Goal: Task Accomplishment & Management: Manage account settings

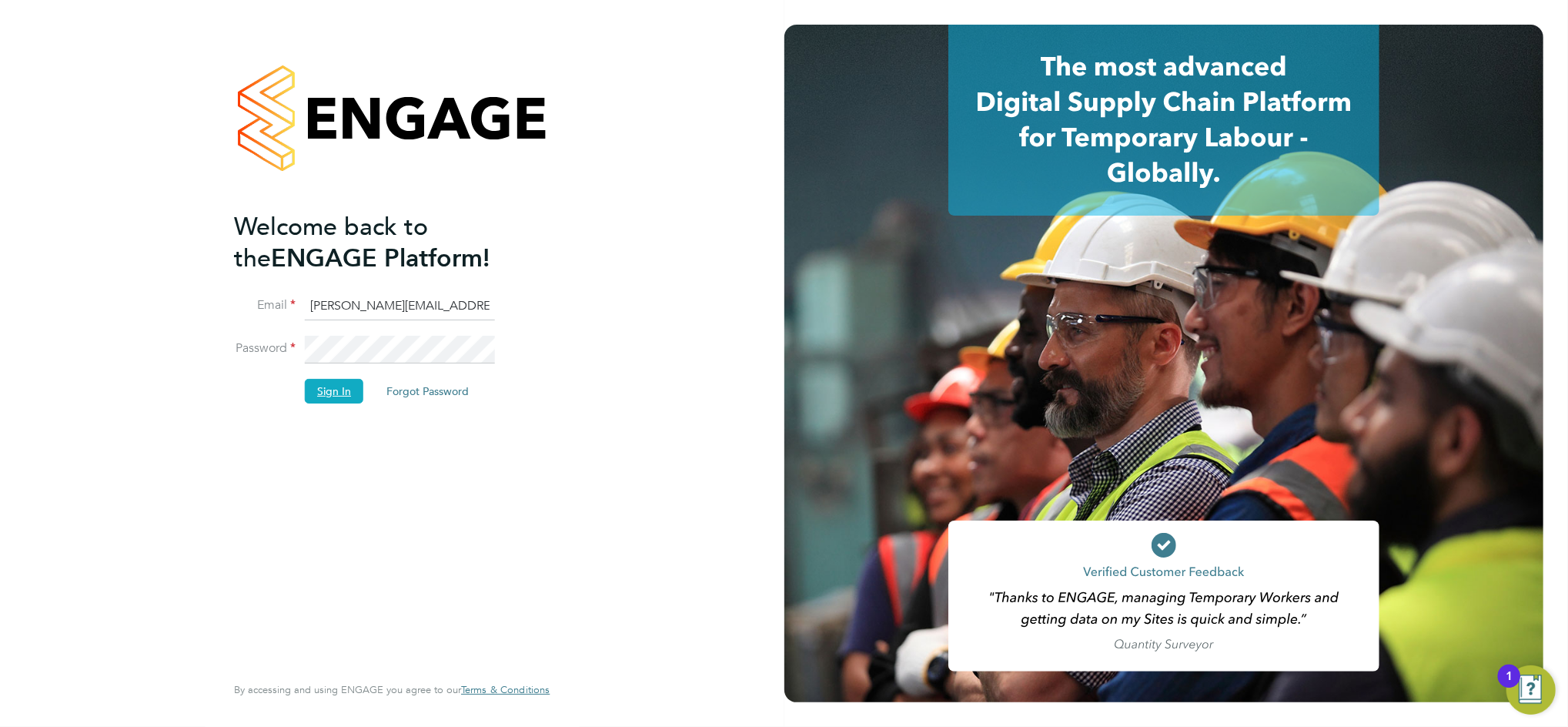
click at [343, 390] on button "Sign In" at bounding box center [334, 391] width 59 height 25
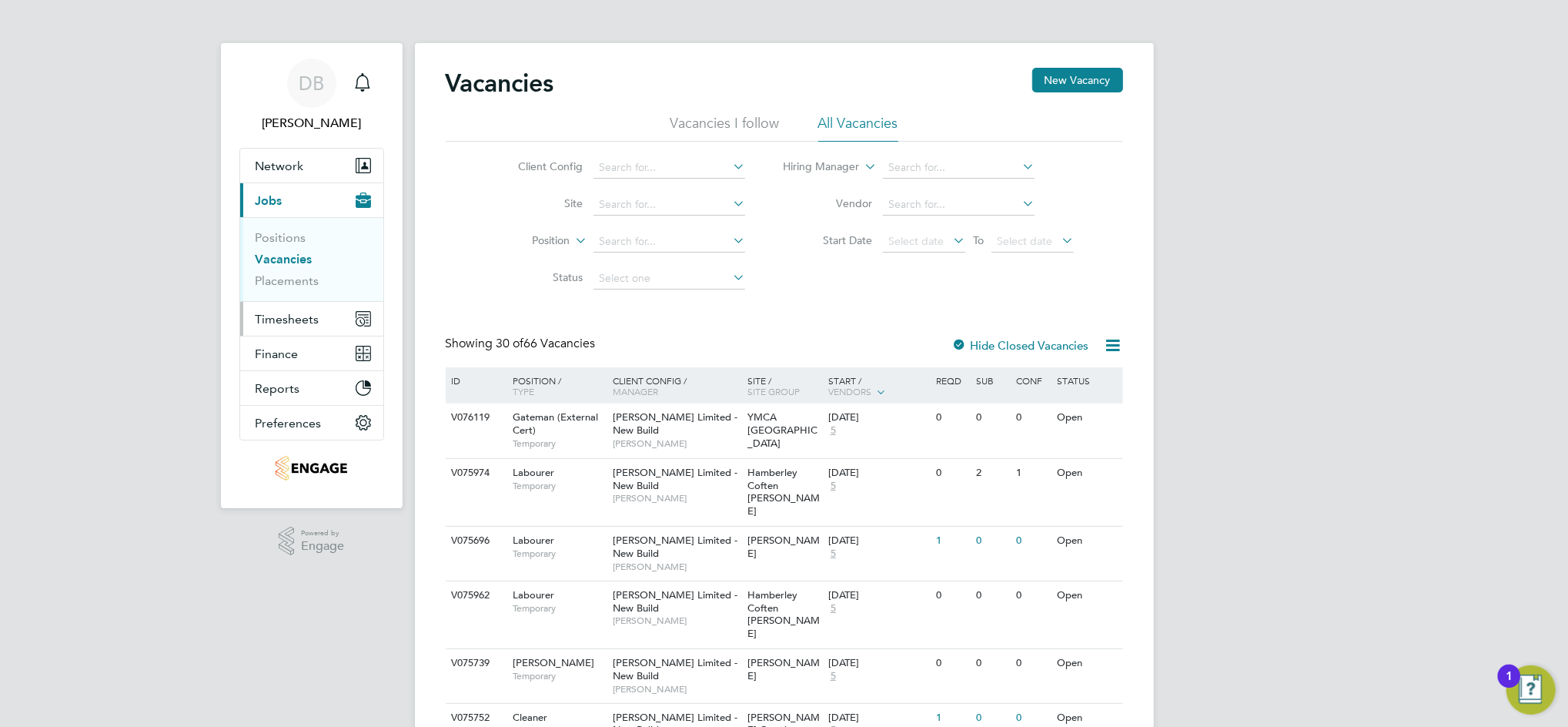
click at [291, 314] on span "Timesheets" at bounding box center [287, 318] width 63 height 14
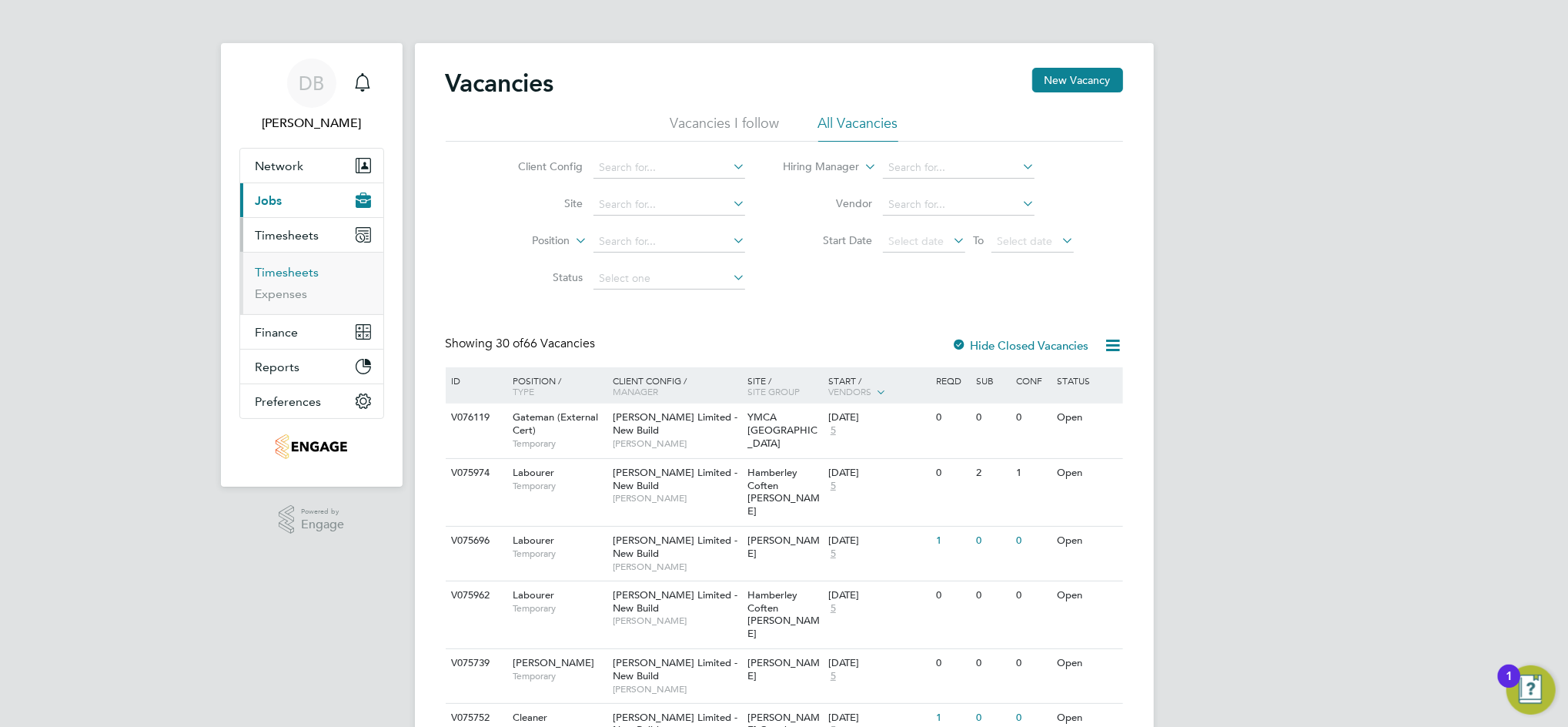
click at [285, 271] on link "Timesheets" at bounding box center [287, 272] width 63 height 14
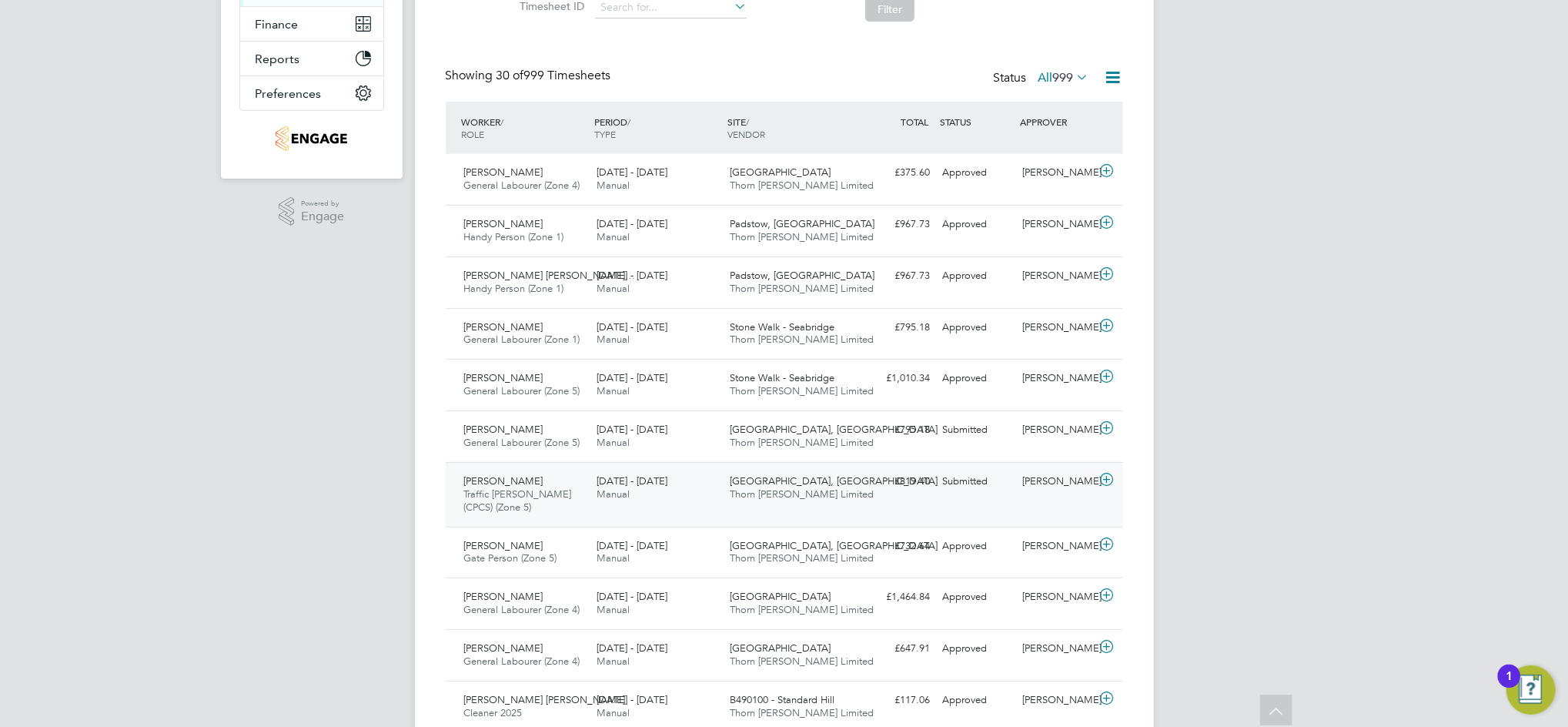
click at [1028, 489] on div "[PERSON_NAME]" at bounding box center [1056, 481] width 80 height 26
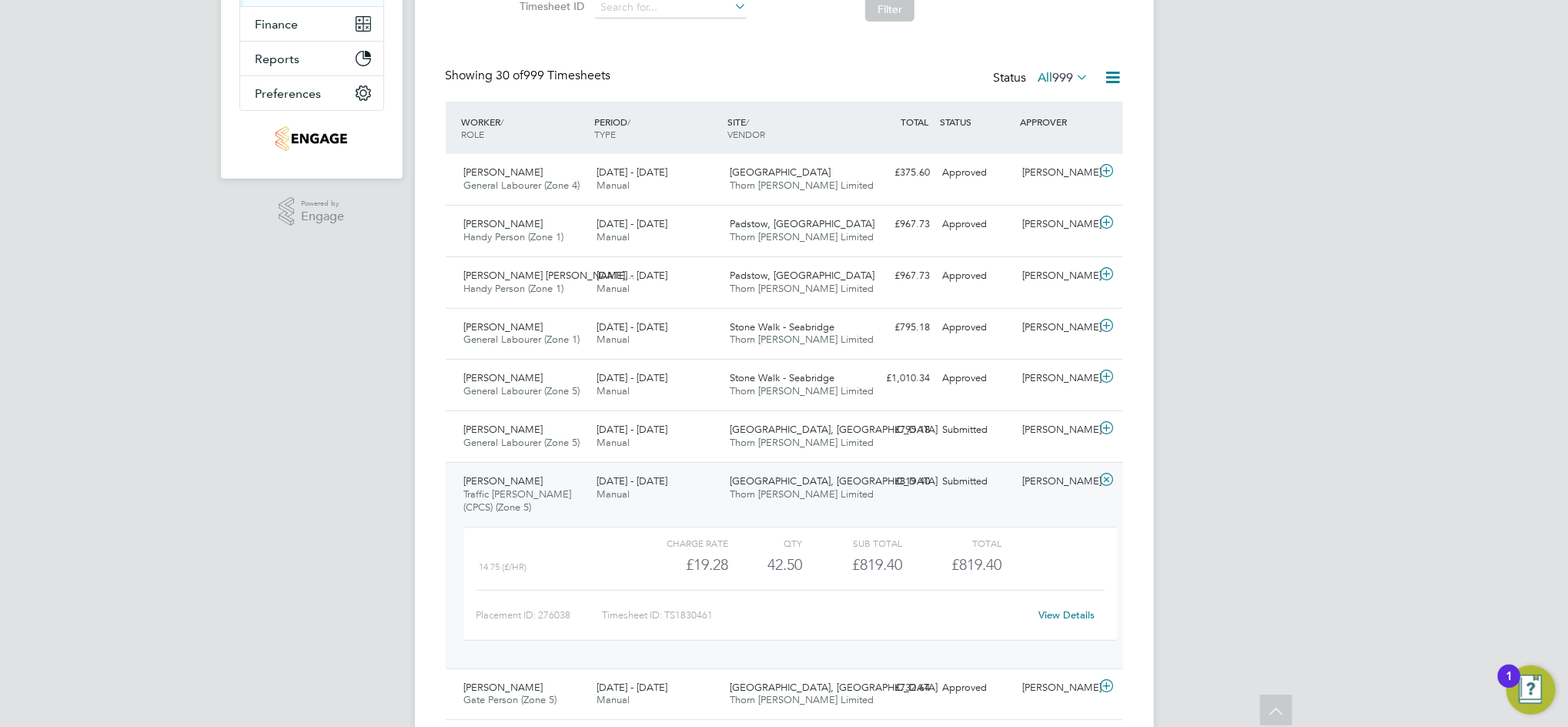
click at [1065, 616] on link "View Details" at bounding box center [1066, 614] width 56 height 13
click at [1015, 493] on div "Submitted" at bounding box center [977, 481] width 80 height 26
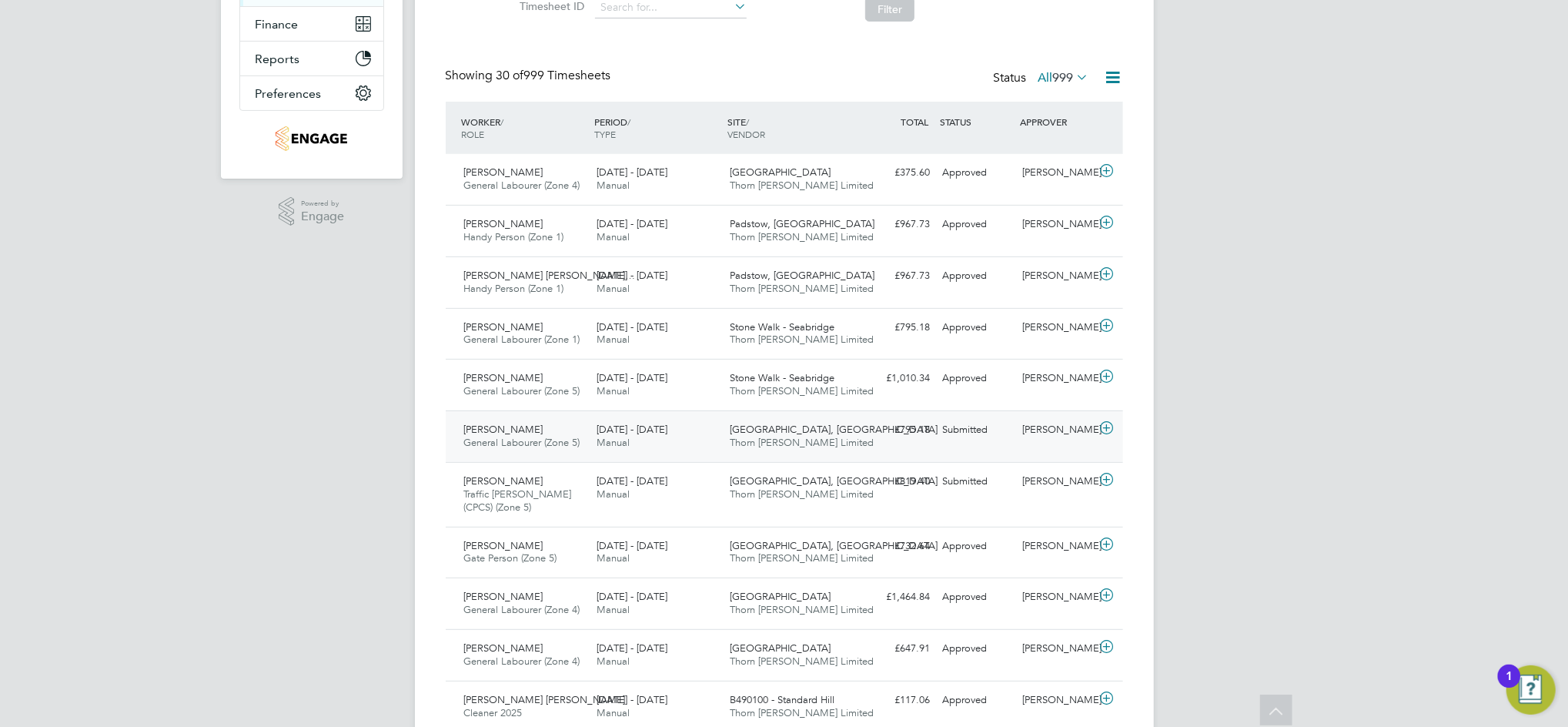
click at [1032, 439] on div "[PERSON_NAME]" at bounding box center [1056, 430] width 80 height 26
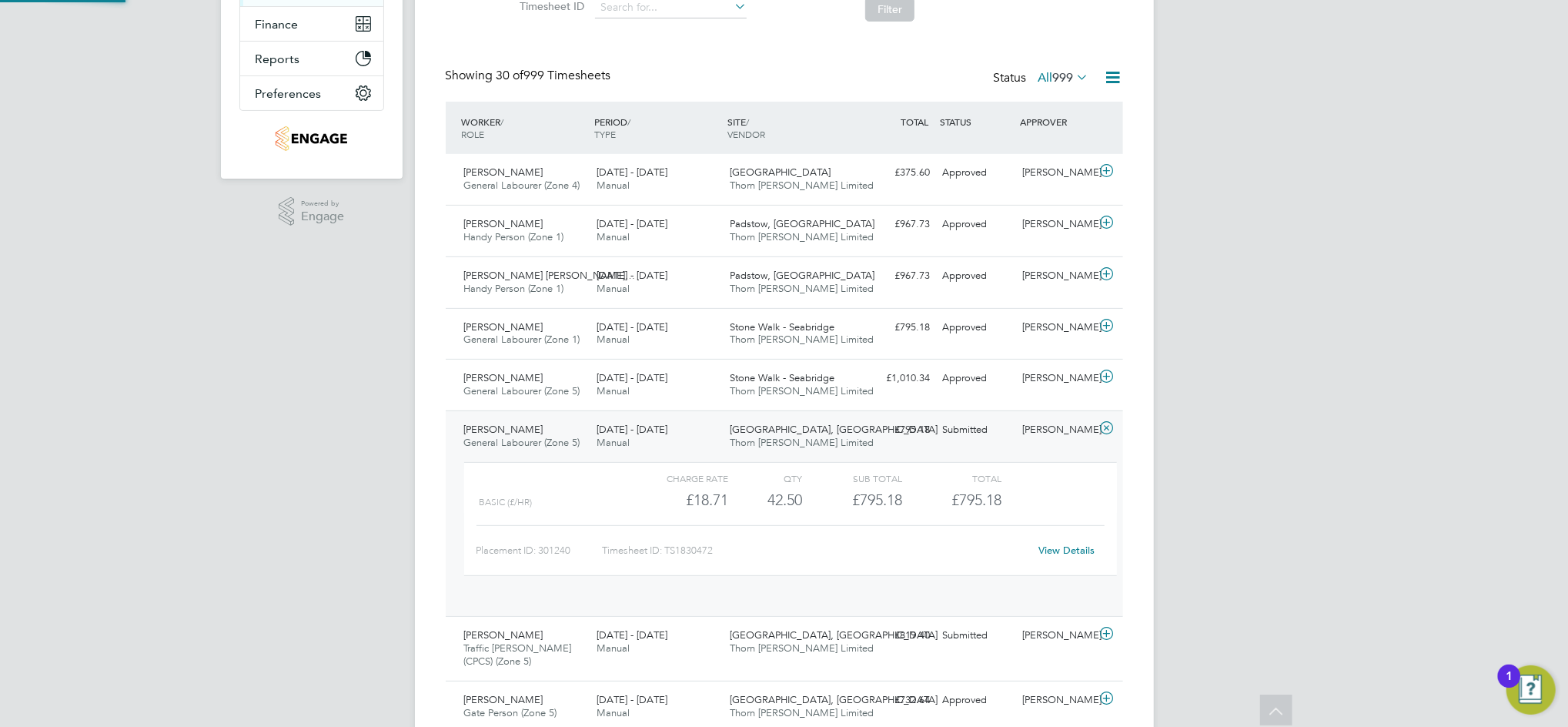
scroll to position [27, 150]
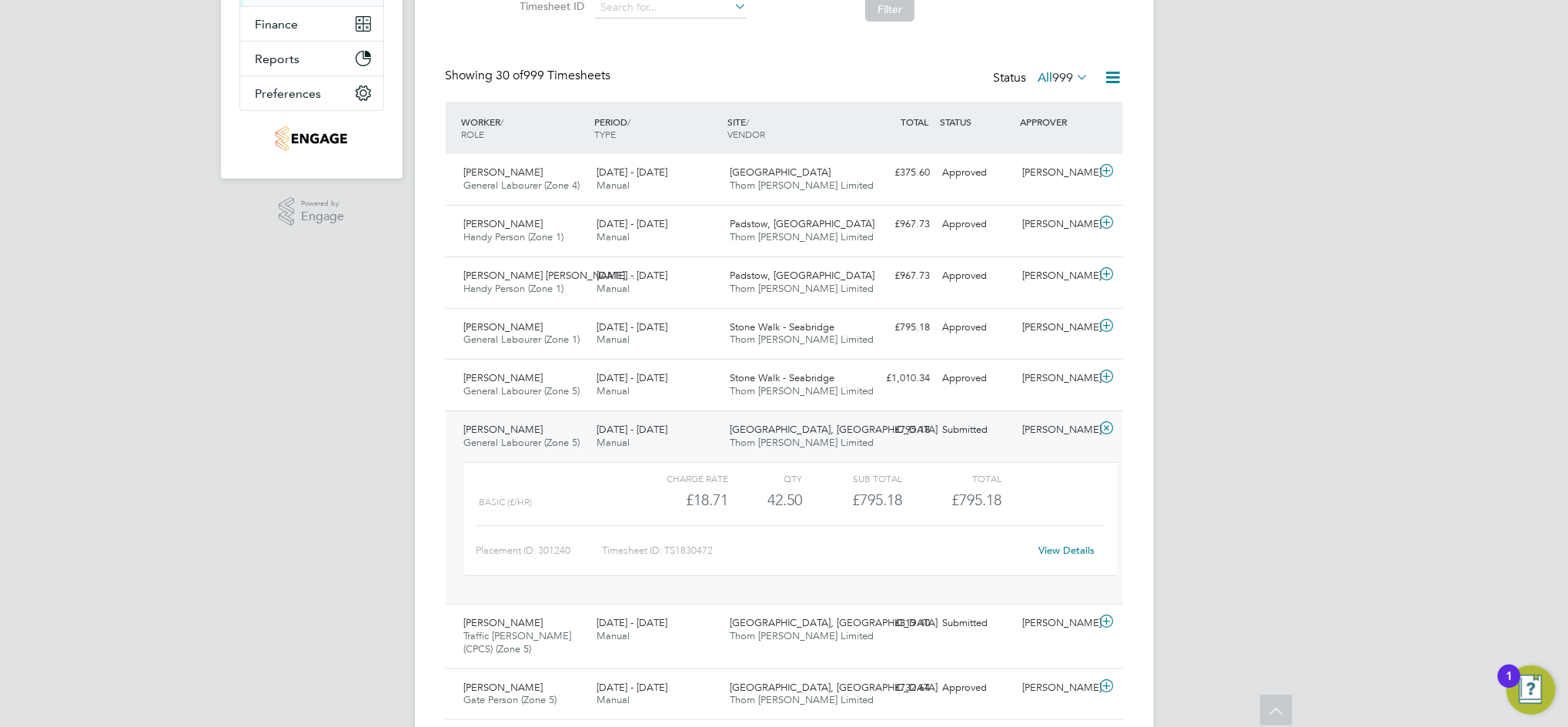
click at [1055, 546] on link "View Details" at bounding box center [1066, 550] width 56 height 13
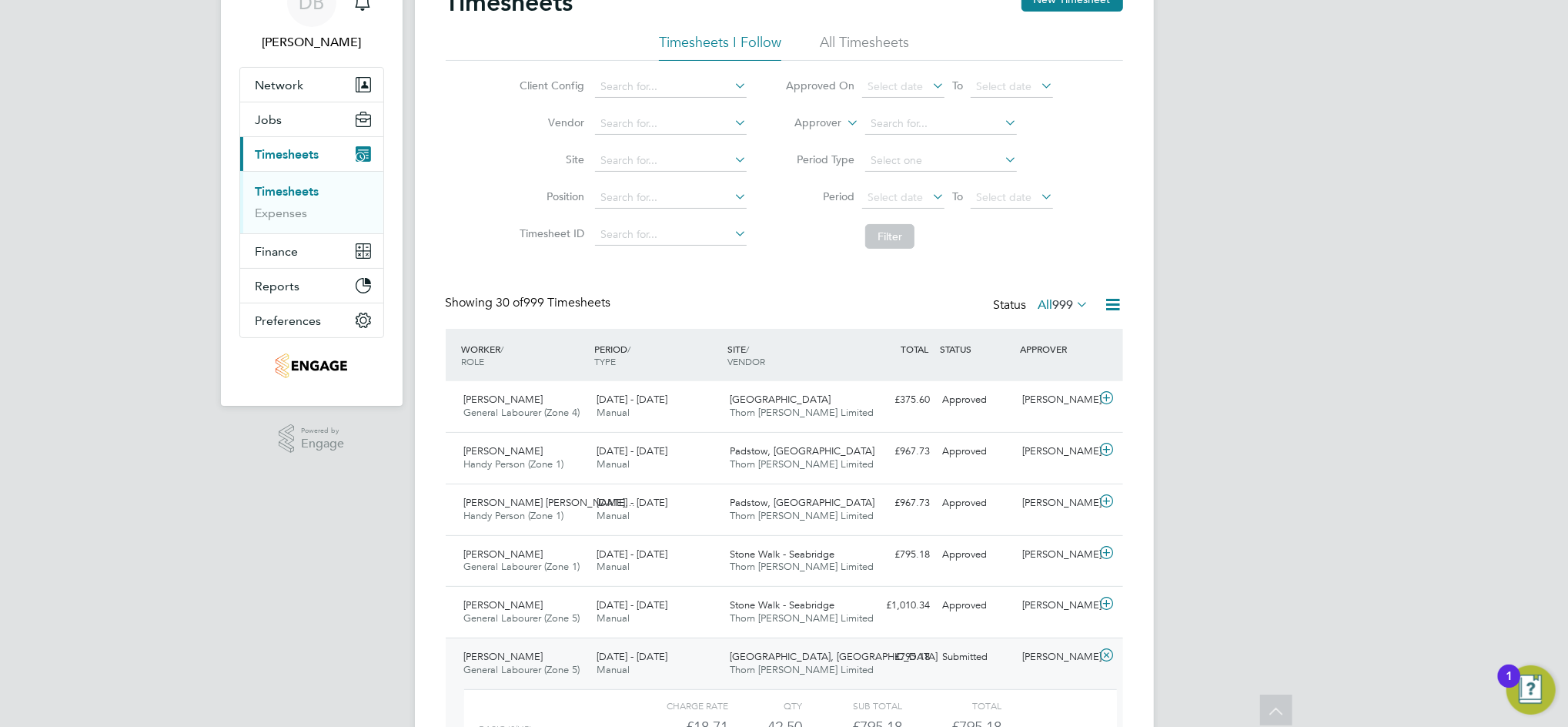
scroll to position [0, 0]
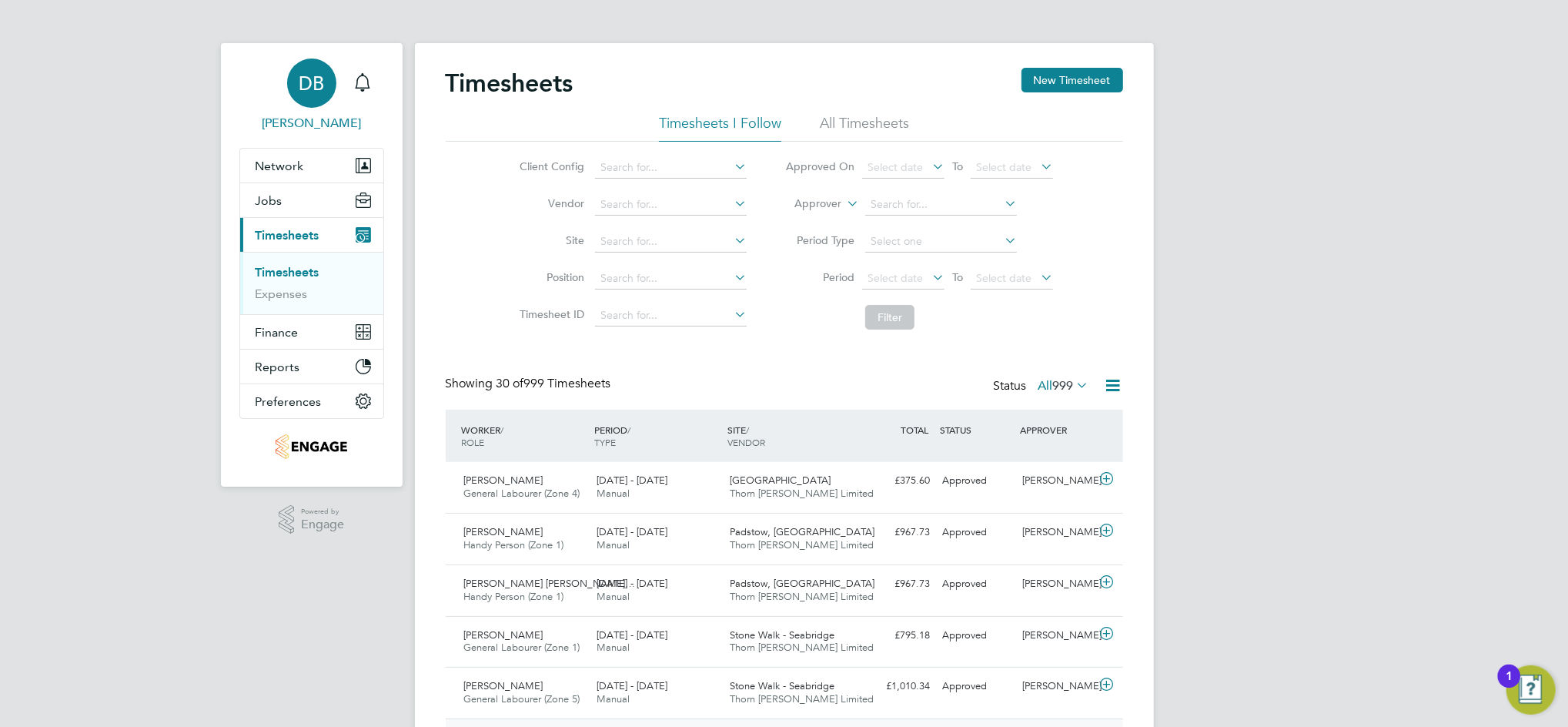
click at [306, 91] on span "DB" at bounding box center [312, 82] width 26 height 20
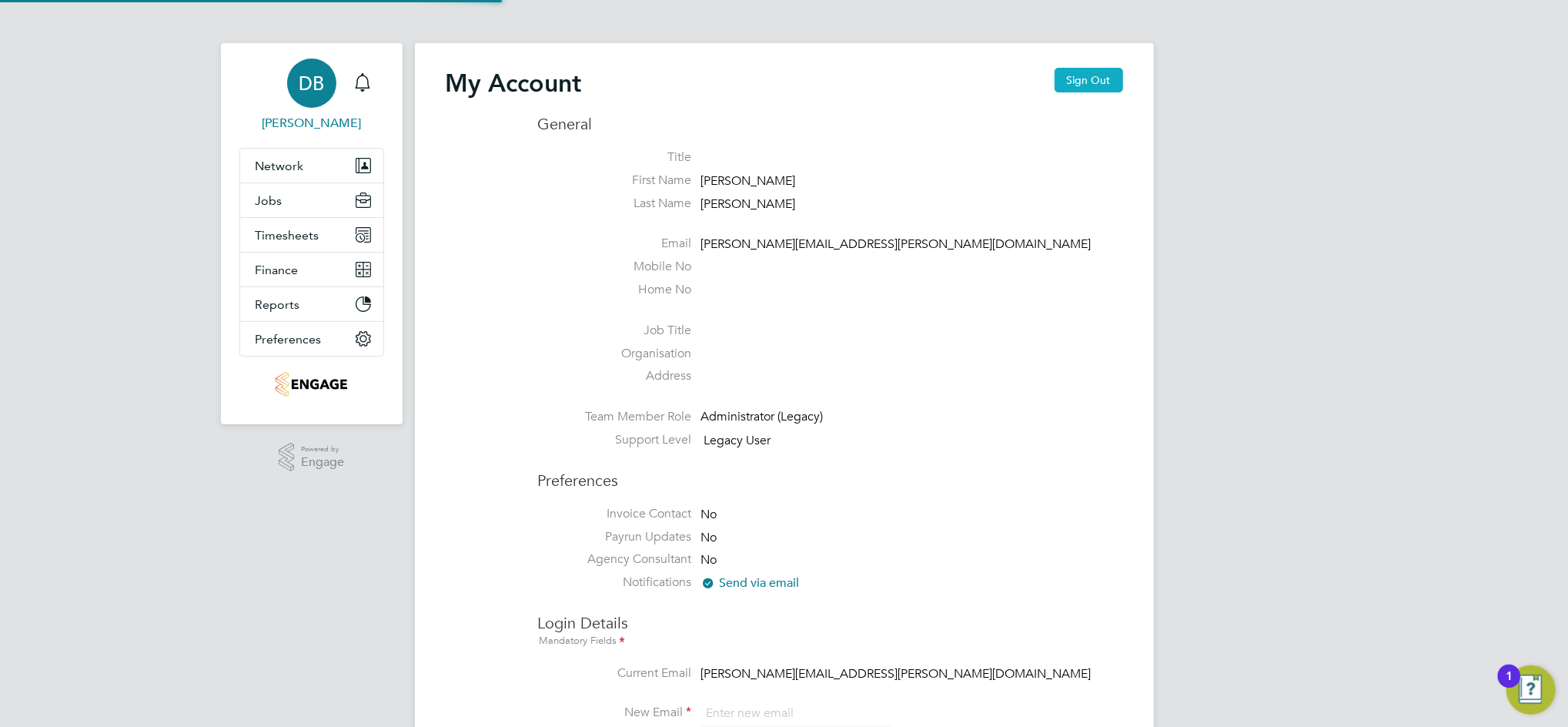
type input "[PERSON_NAME][EMAIL_ADDRESS][PERSON_NAME][DOMAIN_NAME]"
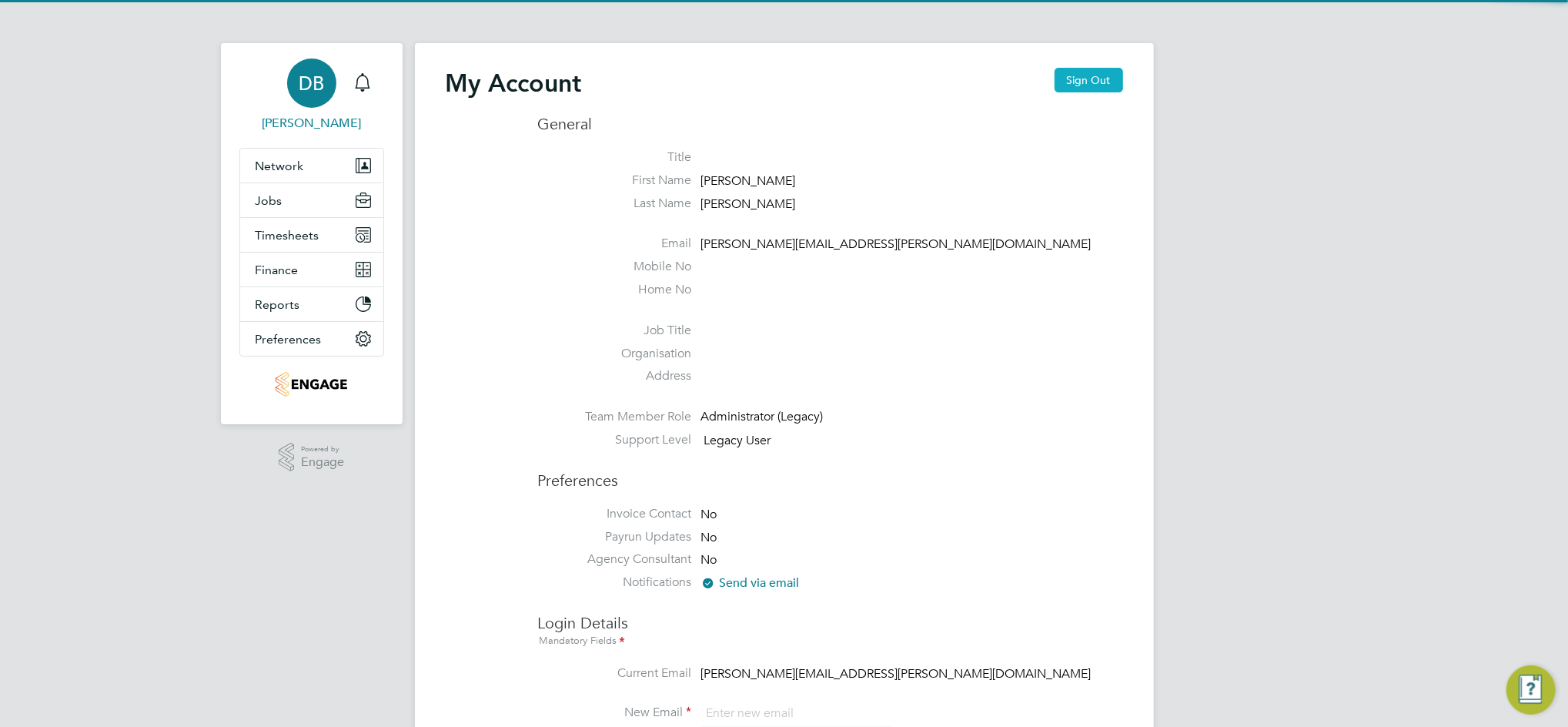
click at [1102, 84] on button "Sign Out" at bounding box center [1089, 80] width 68 height 25
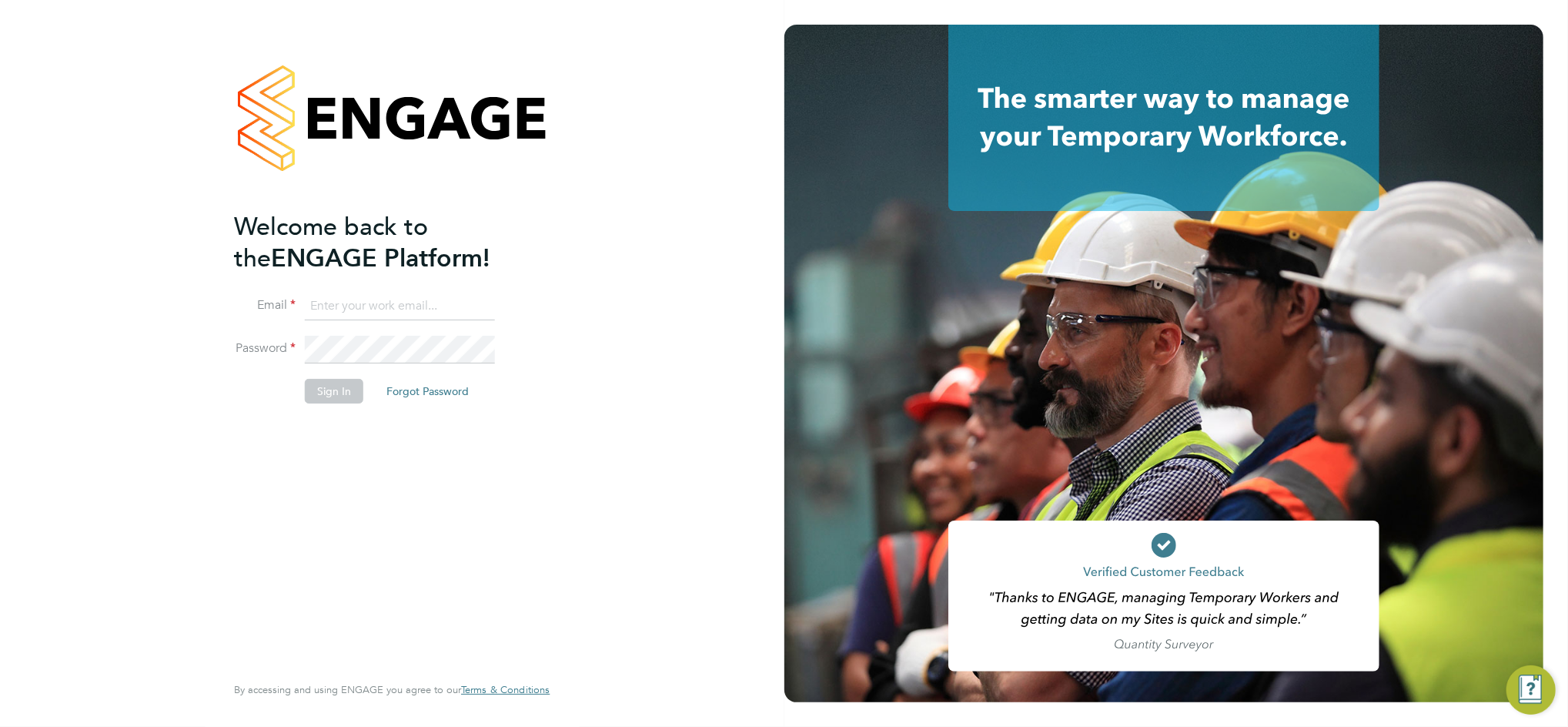
type input "[PERSON_NAME][EMAIL_ADDRESS][PERSON_NAME][DOMAIN_NAME]"
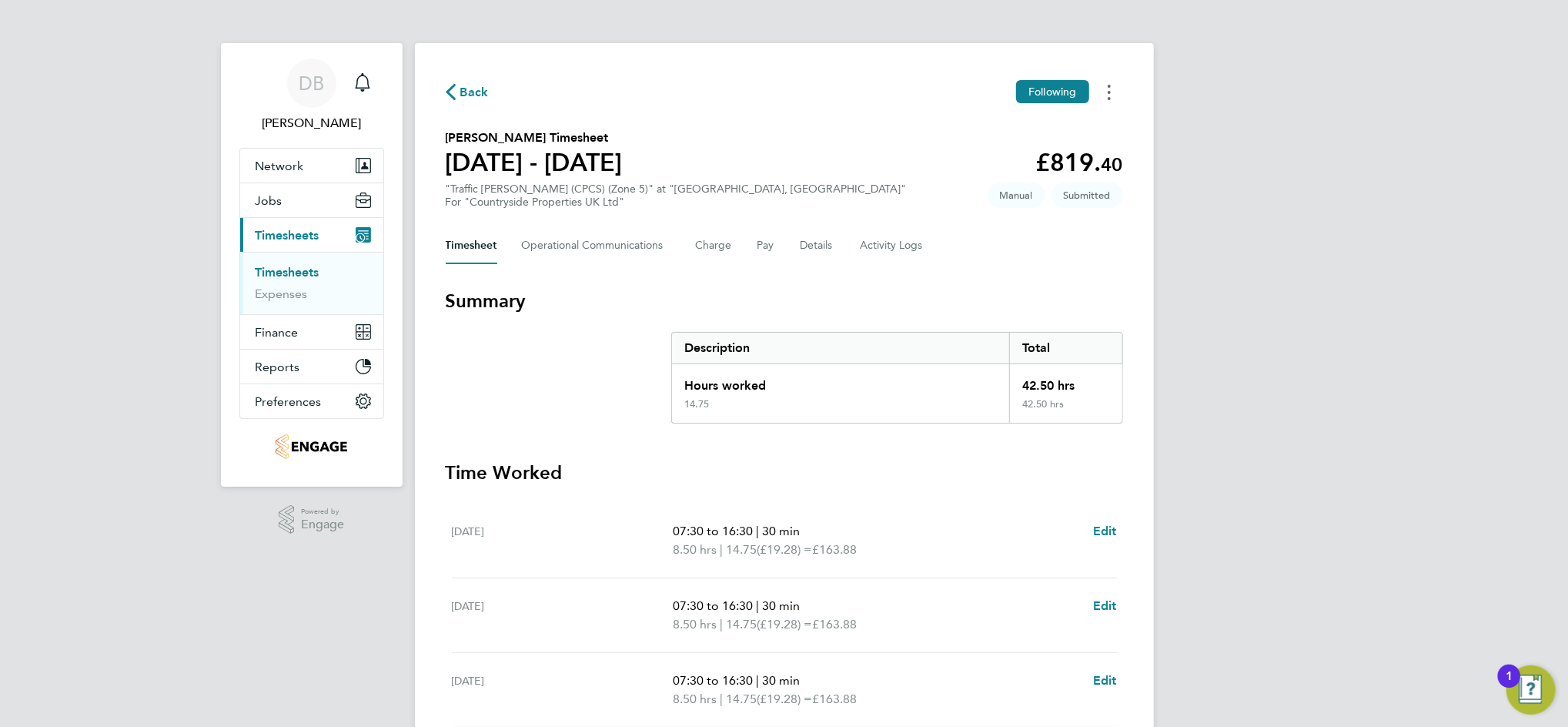
click at [1110, 94] on icon "Timesheets Menu" at bounding box center [1109, 92] width 3 height 15
click at [1020, 153] on link "Download timesheet" at bounding box center [1030, 157] width 185 height 31
click at [1114, 90] on button "Timesheets Menu" at bounding box center [1109, 92] width 27 height 24
click at [1020, 160] on link "Download timesheet" at bounding box center [1030, 157] width 185 height 31
